Goal: Find specific page/section

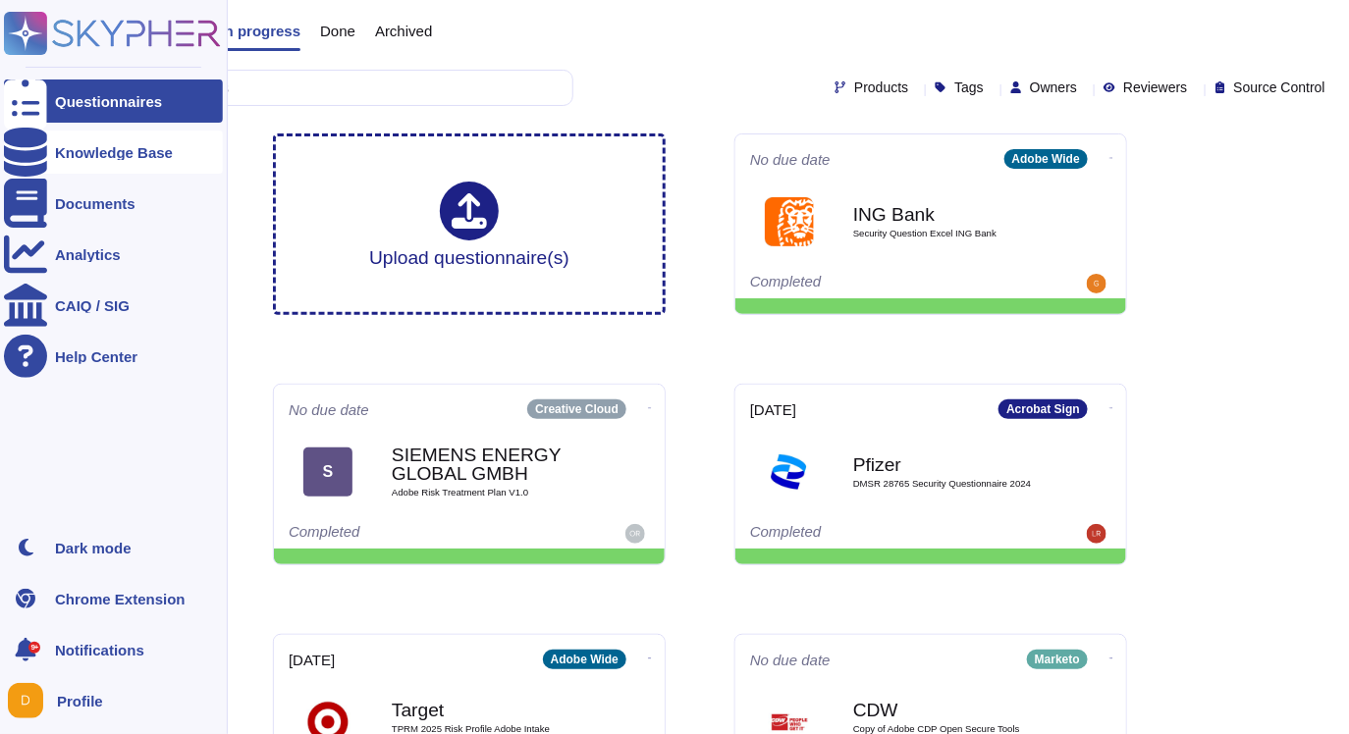
click at [144, 152] on div "Knowledge Base" at bounding box center [114, 152] width 118 height 15
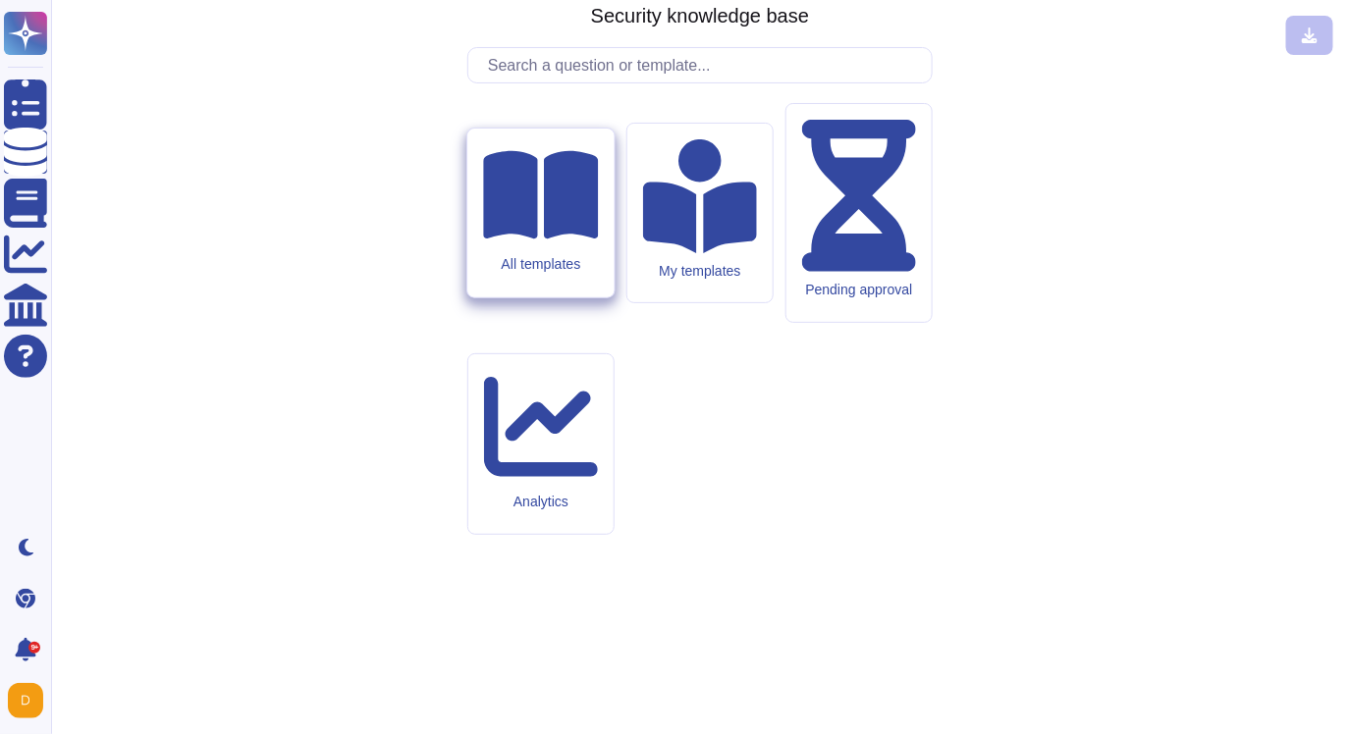
click at [562, 274] on div "All templates" at bounding box center [540, 265] width 115 height 17
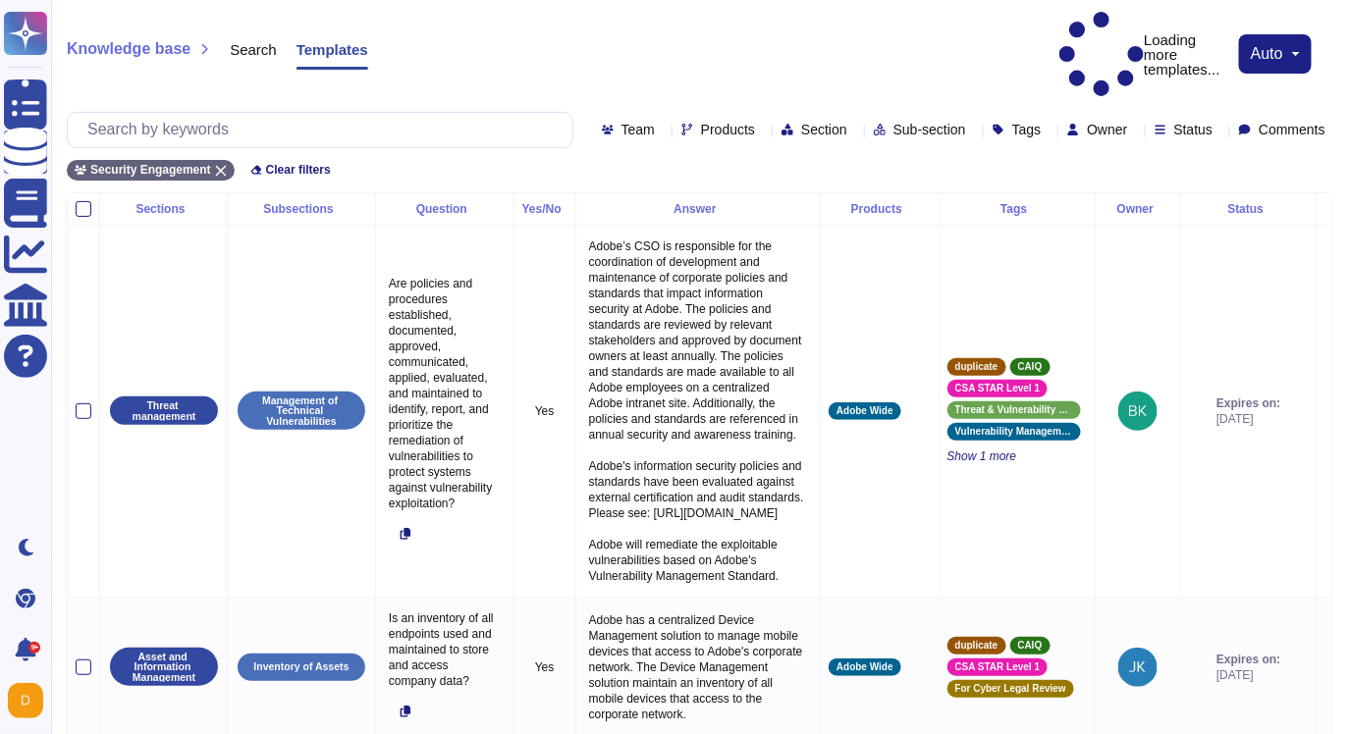
click at [1292, 46] on button "auto" at bounding box center [1275, 54] width 49 height 16
click at [948, 27] on div "Knowledge base Search Templates Loading more templates... auto Auto display Sho…" at bounding box center [700, 54] width 1266 height 85
click at [1095, 27] on p "Loading more templates..." at bounding box center [1144, 54] width 170 height 85
click at [103, 41] on span "Knowledge base" at bounding box center [129, 49] width 124 height 16
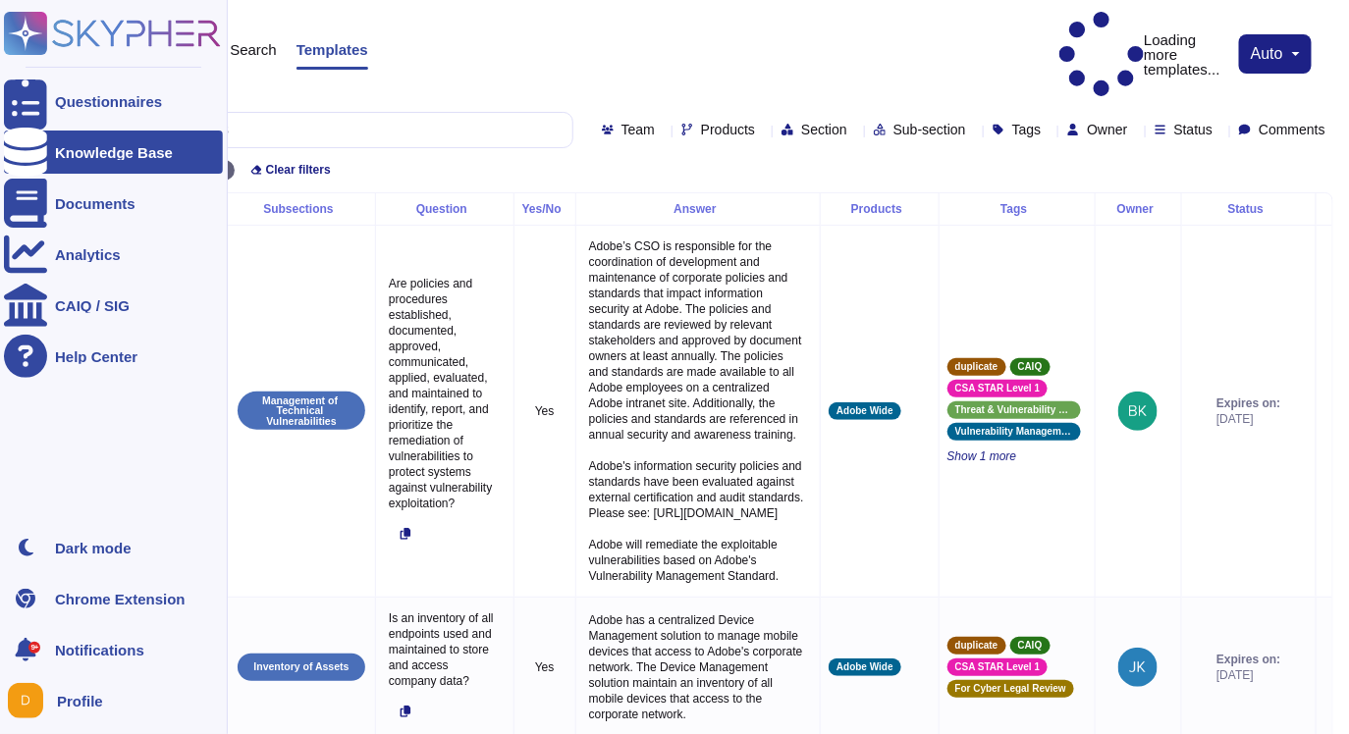
click at [72, 145] on div "Knowledge Base" at bounding box center [114, 152] width 118 height 15
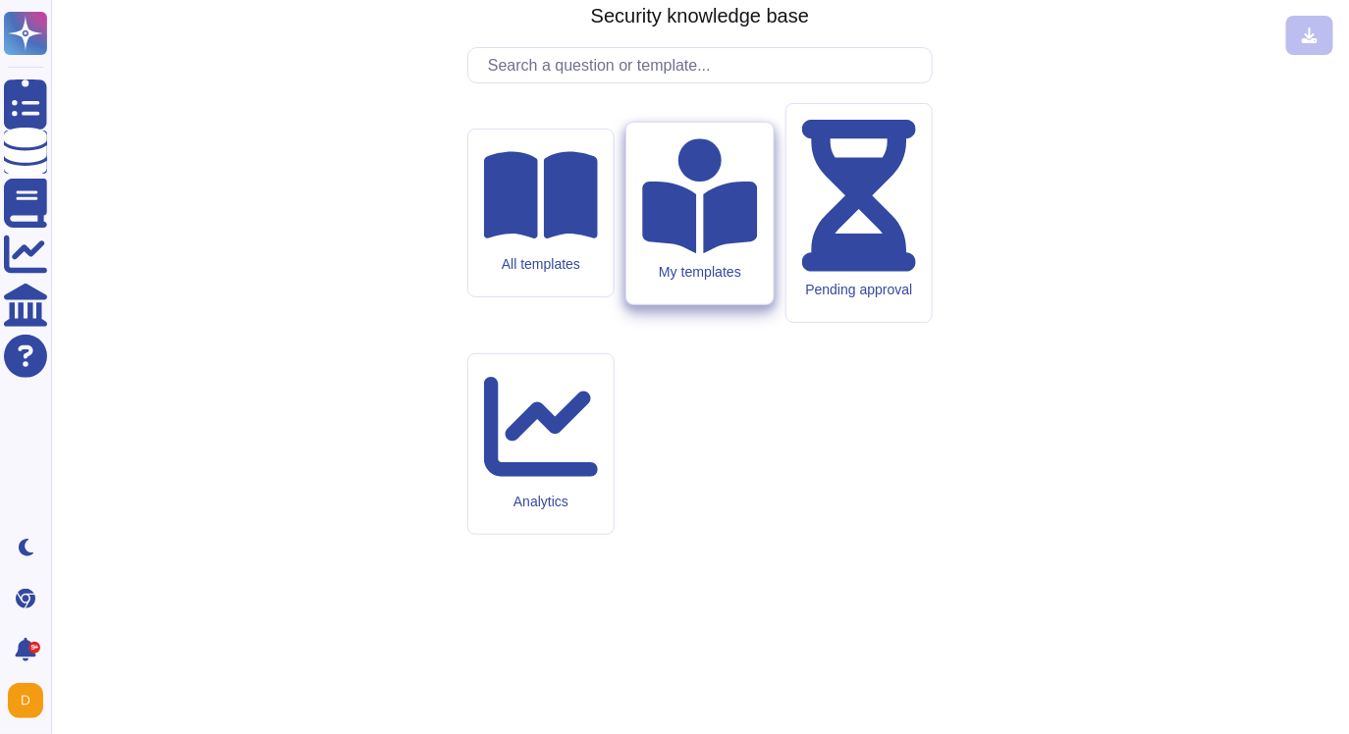
click at [694, 253] on icon at bounding box center [699, 195] width 115 height 115
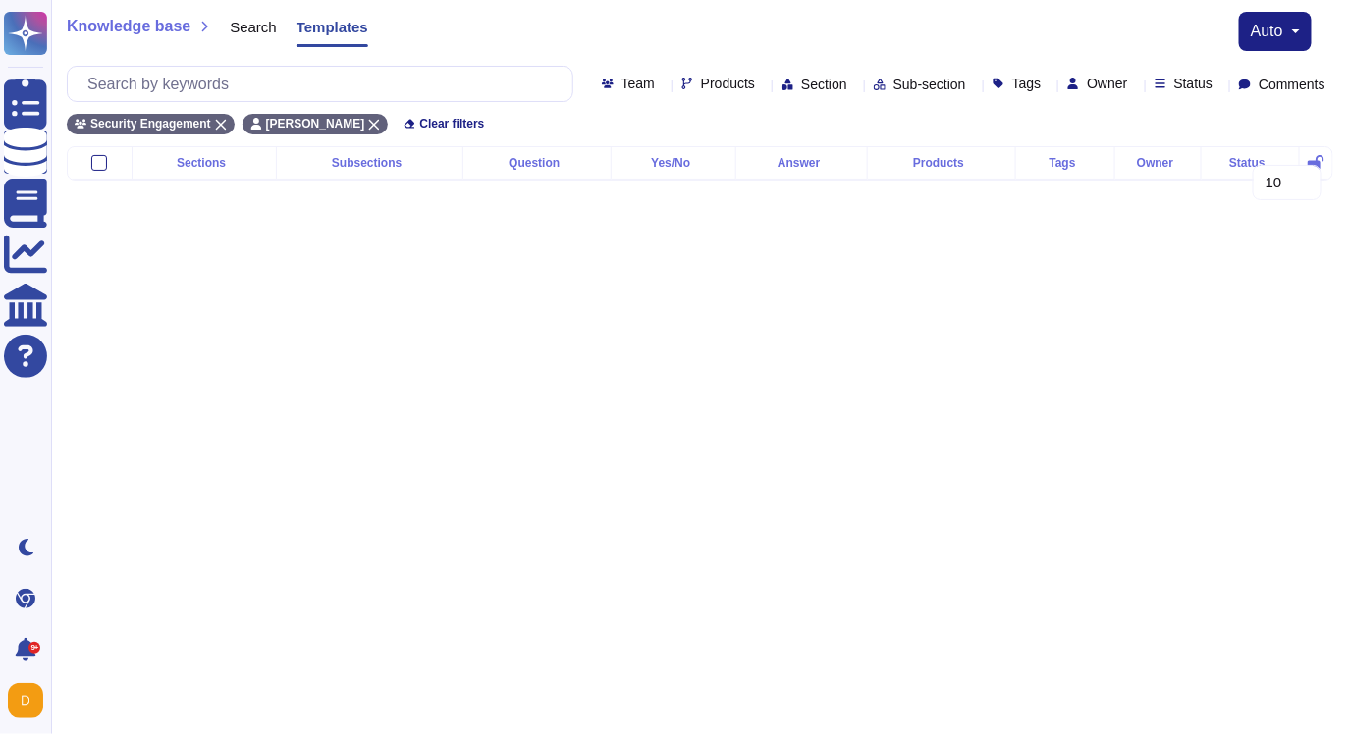
click at [1309, 28] on div "auto" at bounding box center [1275, 31] width 73 height 39
click at [1281, 32] on span "auto" at bounding box center [1267, 32] width 32 height 16
click at [1013, 15] on div "Knowledge base Search Templates auto Auto display Show all columns Show minimal…" at bounding box center [700, 31] width 1266 height 39
